Goal: Task Accomplishment & Management: Use online tool/utility

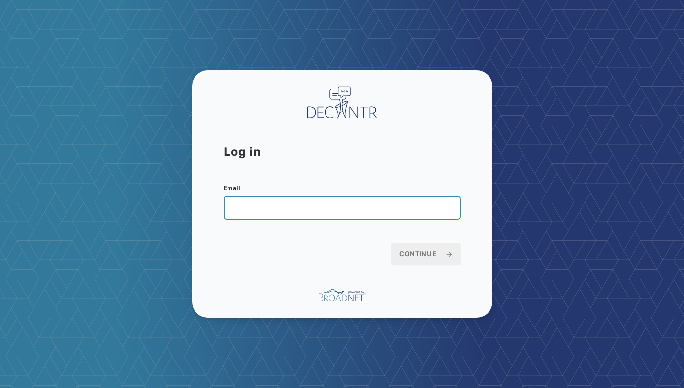
click at [251, 214] on input "Email" at bounding box center [341, 208] width 237 height 24
type input "**********"
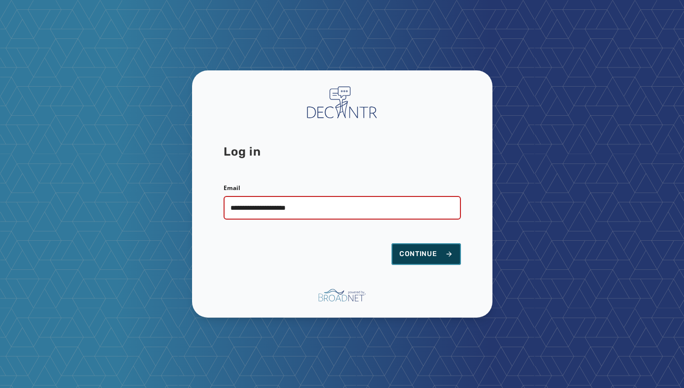
click at [414, 248] on button "Continue" at bounding box center [425, 254] width 69 height 22
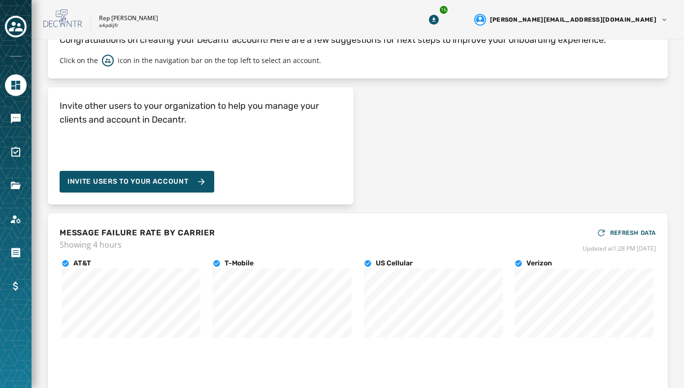
scroll to position [70, 0]
